Goal: Subscribe to service/newsletter

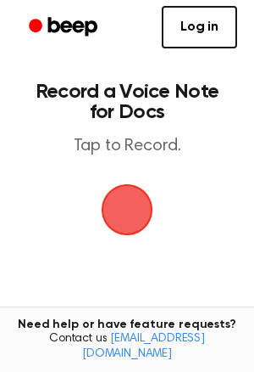
click at [135, 224] on span "button" at bounding box center [127, 210] width 48 height 48
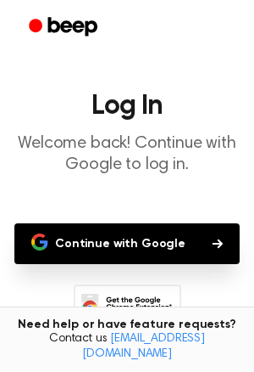
scroll to position [148, 0]
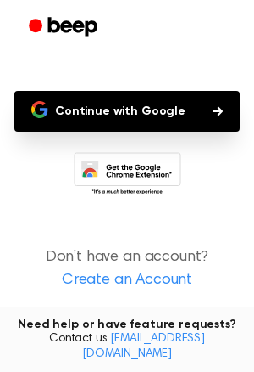
click at [129, 280] on link "Create an Account" at bounding box center [127, 280] width 221 height 23
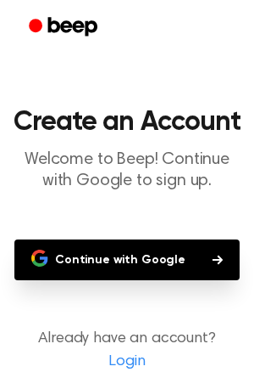
click at [139, 269] on button "Continue with Google" at bounding box center [127, 259] width 226 height 41
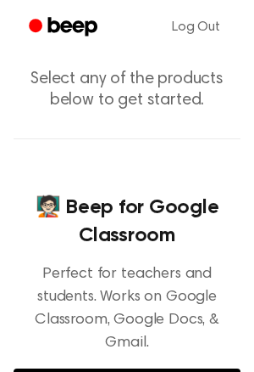
scroll to position [140, 0]
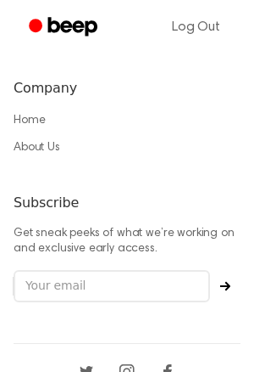
scroll to position [1571, 0]
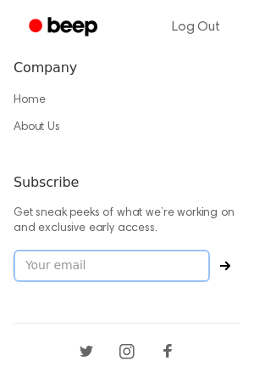
click at [95, 249] on input "email" at bounding box center [112, 265] width 197 height 32
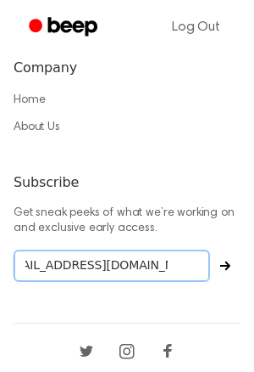
scroll to position [0, 32]
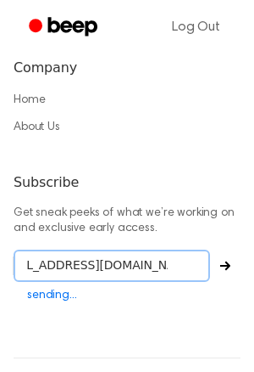
type input "[EMAIL_ADDRESS][DOMAIN_NAME]"
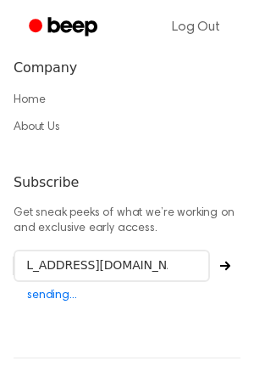
click at [221, 260] on icon "Subscribe" at bounding box center [226, 265] width 10 height 10
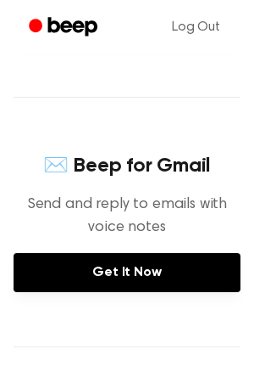
scroll to position [495, 0]
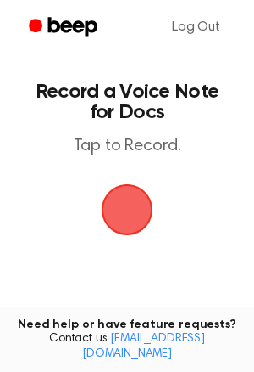
click at [131, 200] on span "button" at bounding box center [127, 210] width 48 height 48
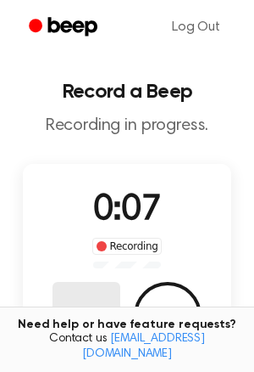
click at [93, 297] on button "Delete" at bounding box center [87, 316] width 68 height 68
